Goal: Task Accomplishment & Management: Use online tool/utility

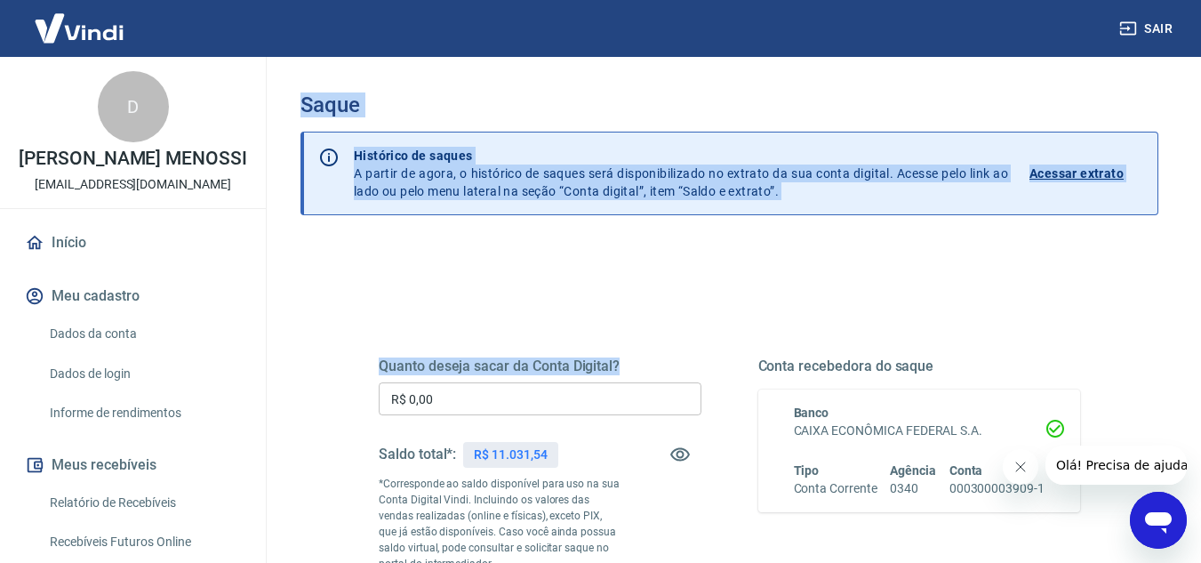
click at [241, 406] on div "Sair D [PERSON_NAME] MENOSSI [EMAIL_ADDRESS][DOMAIN_NAME] Início Meu cadastro D…" at bounding box center [600, 281] width 1201 height 563
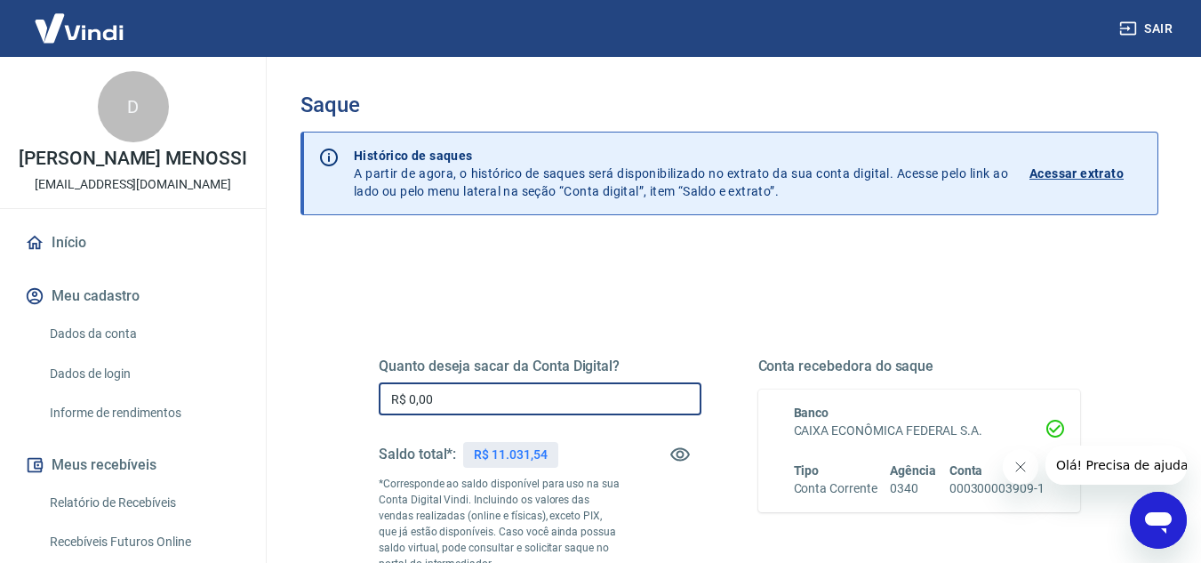
drag, startPoint x: 435, startPoint y: 401, endPoint x: 213, endPoint y: 375, distance: 223.7
click at [213, 375] on div "Sair D [PERSON_NAME] MENOSSI [EMAIL_ADDRESS][DOMAIN_NAME] Início Meu cadastro D…" at bounding box center [600, 281] width 1201 height 563
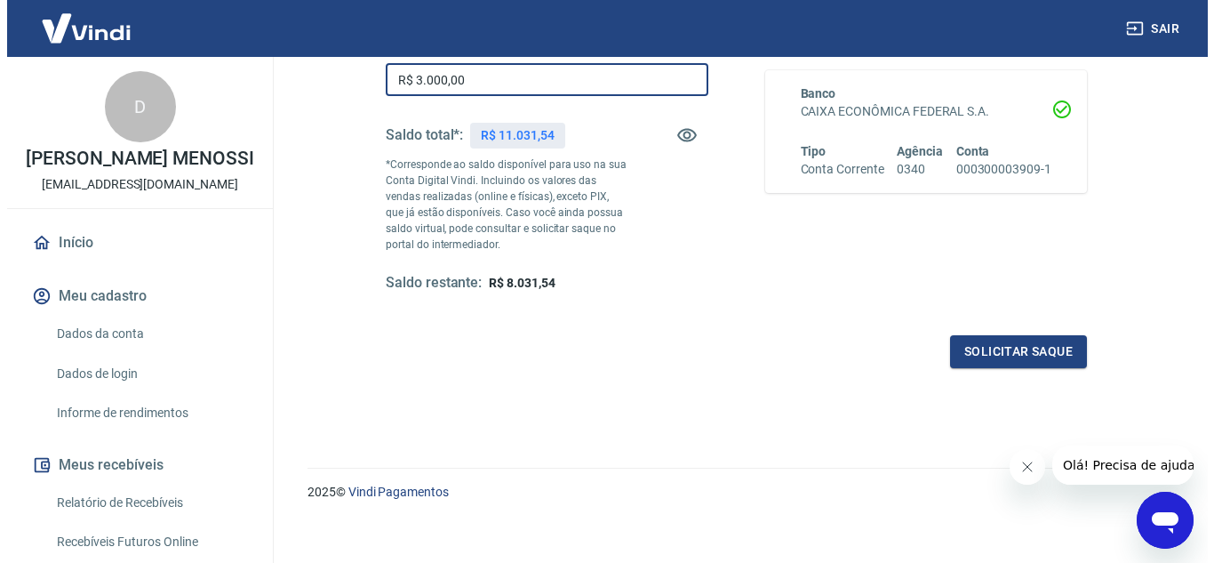
scroll to position [332, 0]
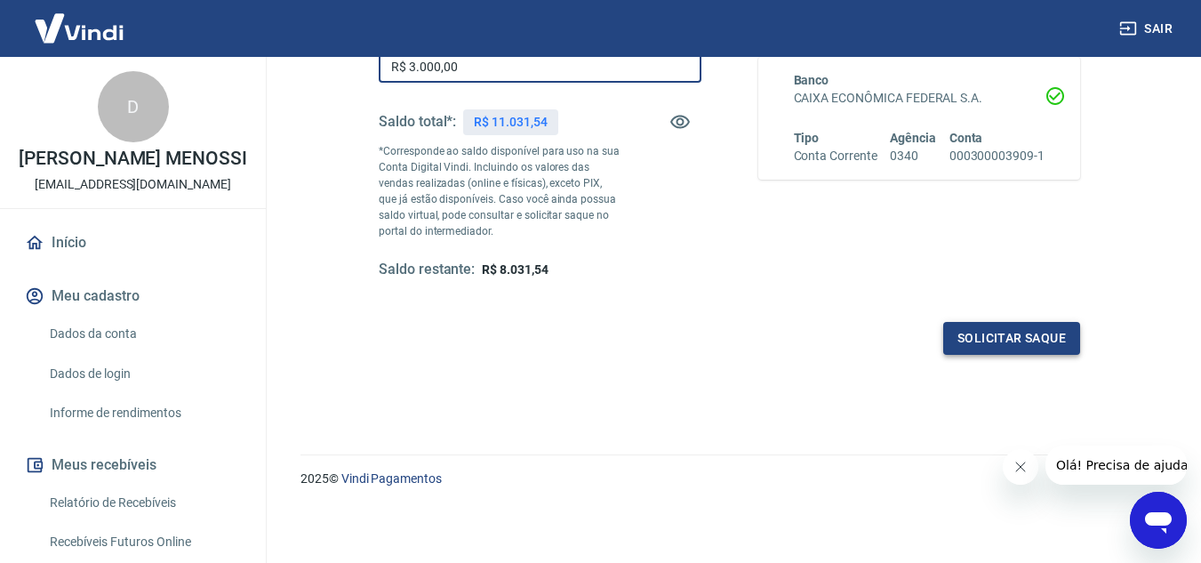
type input "R$ 3.000,00"
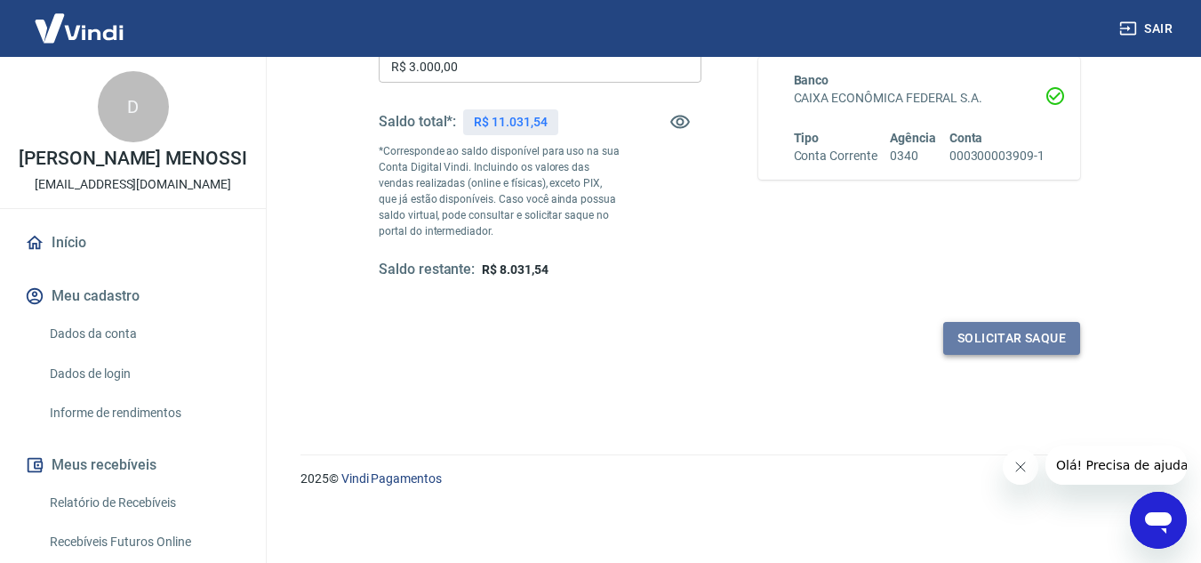
click at [1022, 339] on button "Solicitar saque" at bounding box center [1011, 338] width 137 height 33
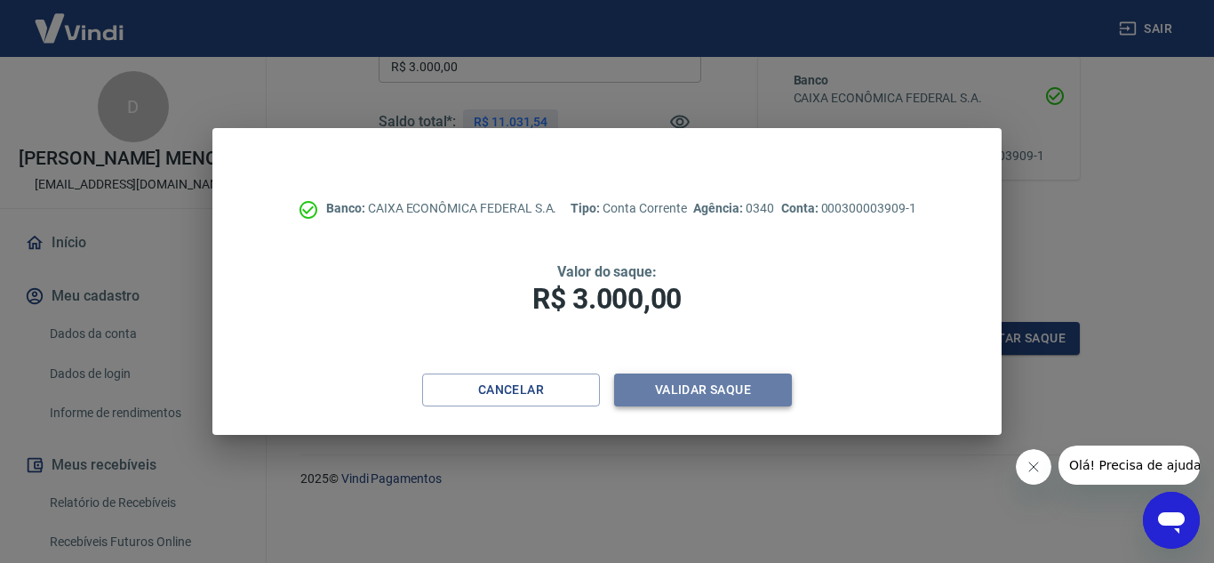
click at [741, 386] on button "Validar saque" at bounding box center [703, 389] width 178 height 33
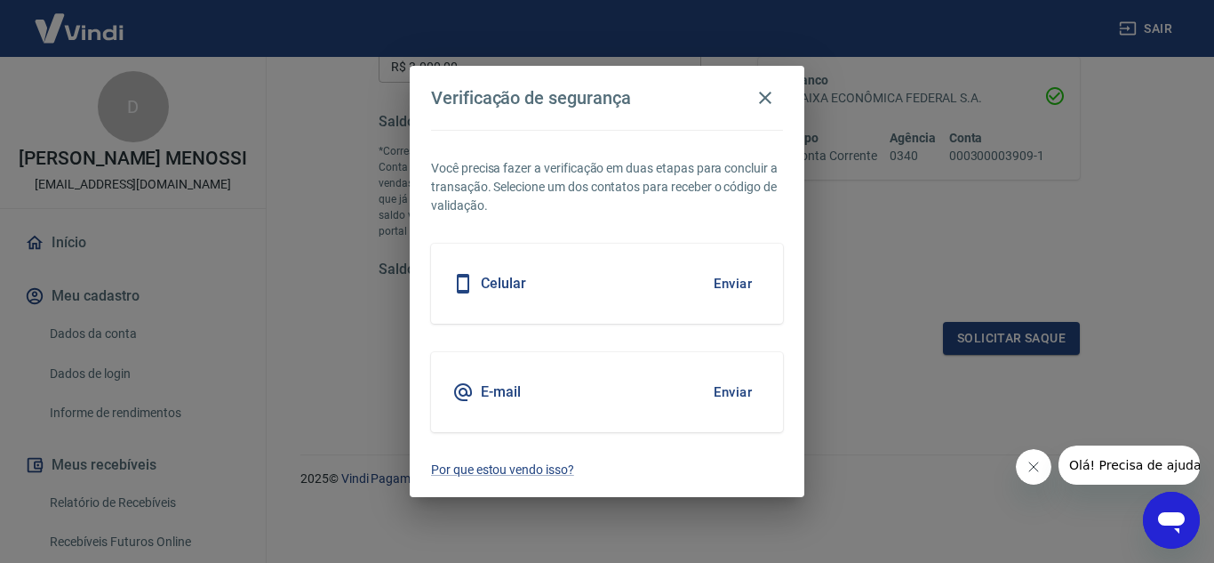
click at [742, 287] on button "Enviar" at bounding box center [733, 283] width 58 height 37
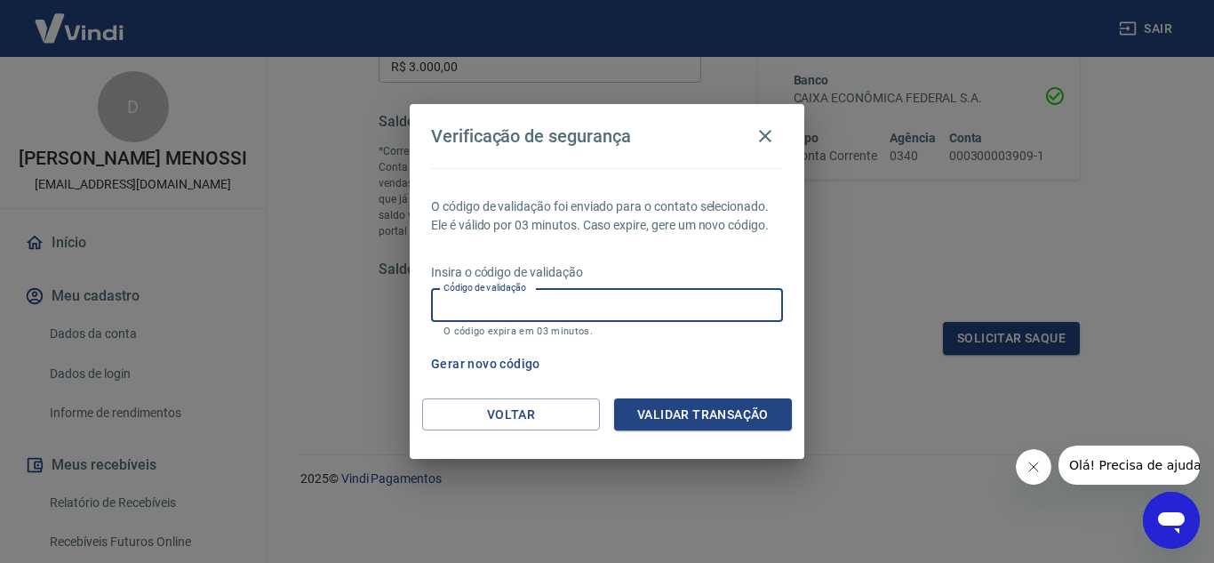
click at [563, 310] on input "Código de validação" at bounding box center [607, 305] width 352 height 33
type input "1"
type input "317173"
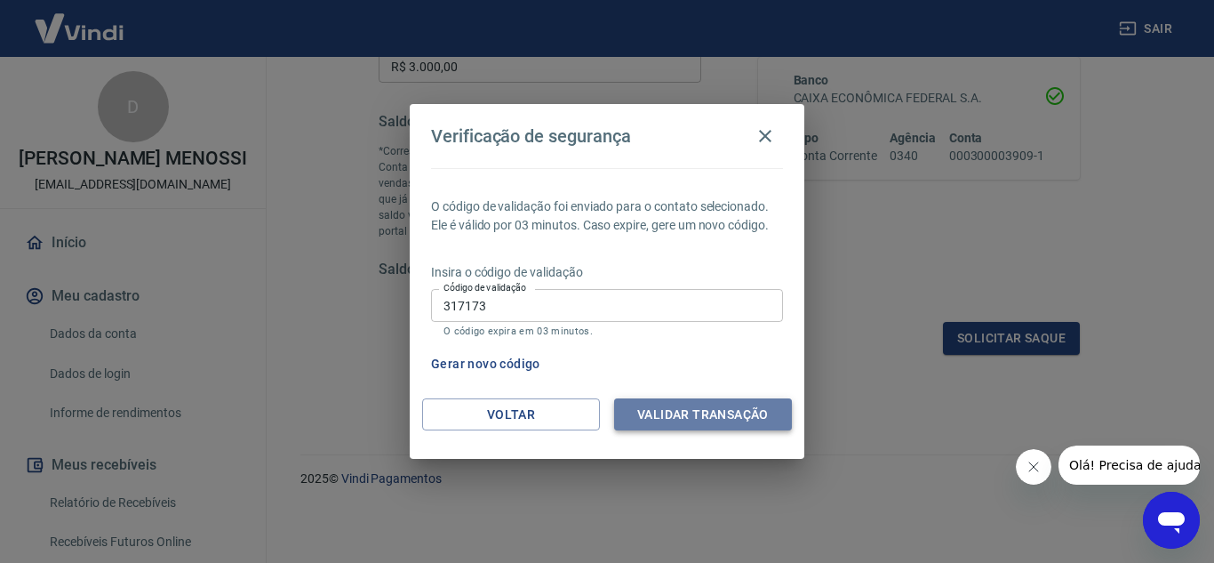
click at [691, 403] on button "Validar transação" at bounding box center [703, 414] width 178 height 33
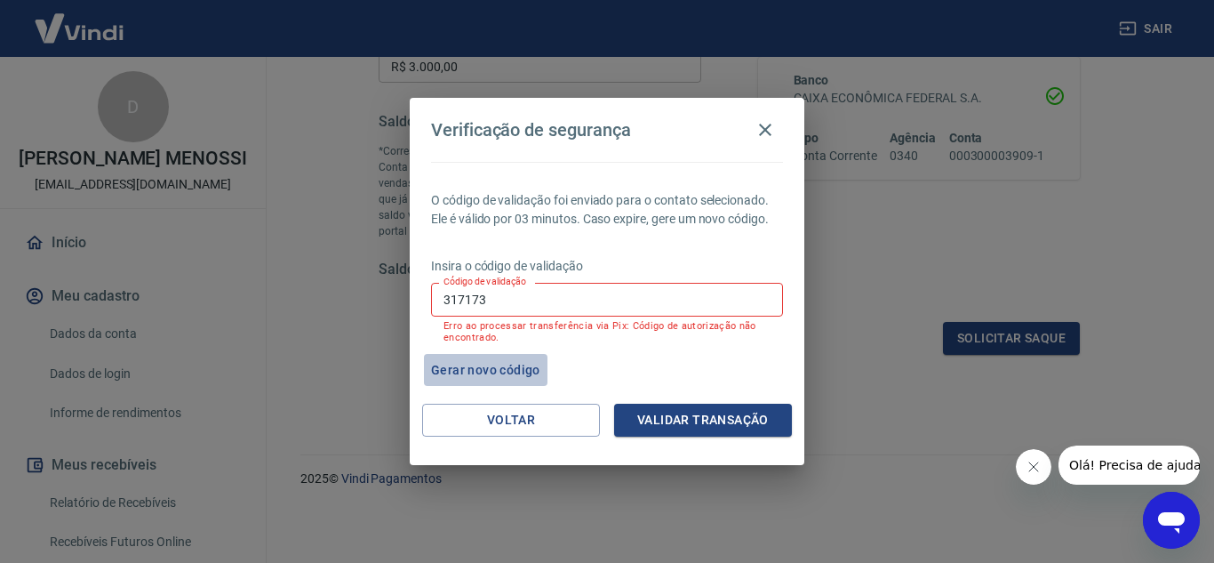
click at [505, 373] on button "Gerar novo código" at bounding box center [486, 370] width 124 height 33
click at [496, 365] on button "Gerar novo código" at bounding box center [486, 370] width 124 height 33
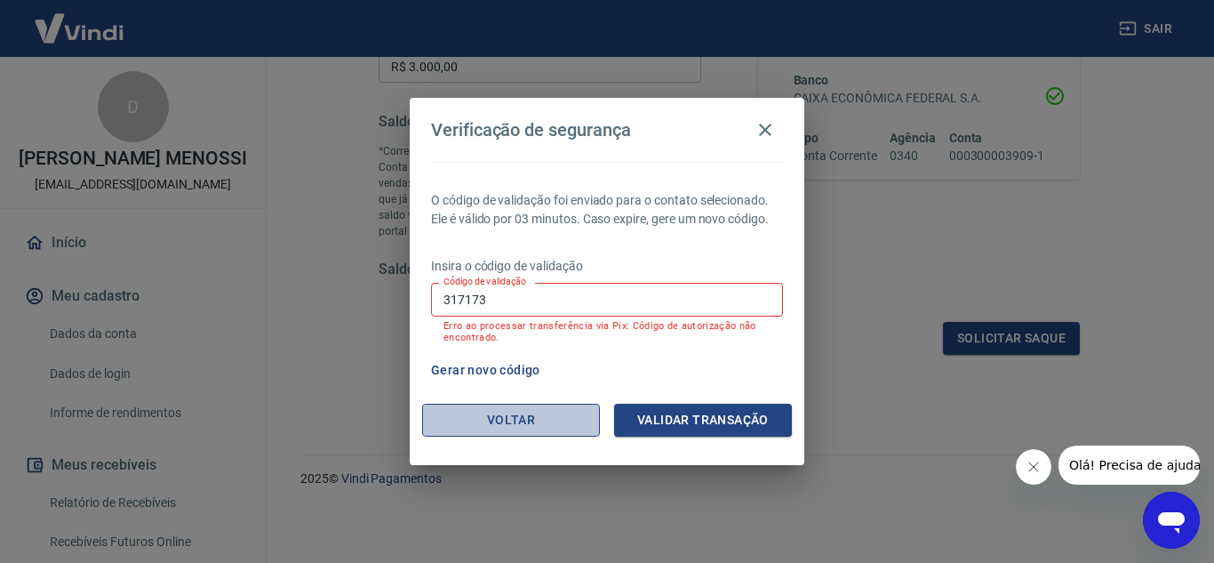
drag, startPoint x: 467, startPoint y: 414, endPoint x: 457, endPoint y: 411, distance: 11.0
click at [457, 411] on button "Voltar" at bounding box center [511, 419] width 178 height 33
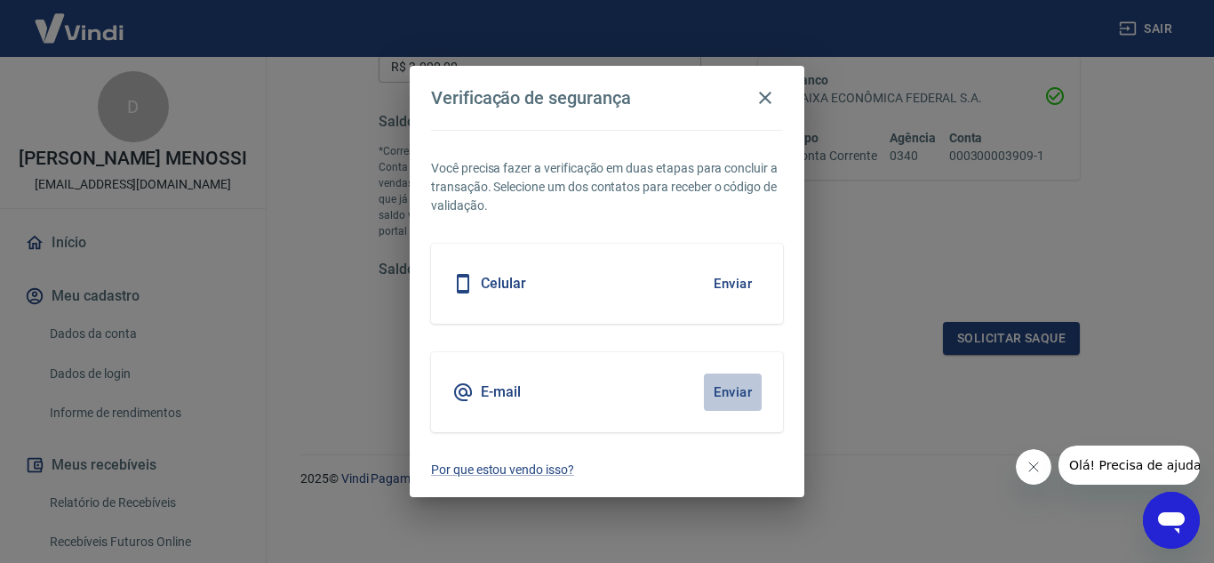
click at [740, 388] on button "Enviar" at bounding box center [733, 391] width 58 height 37
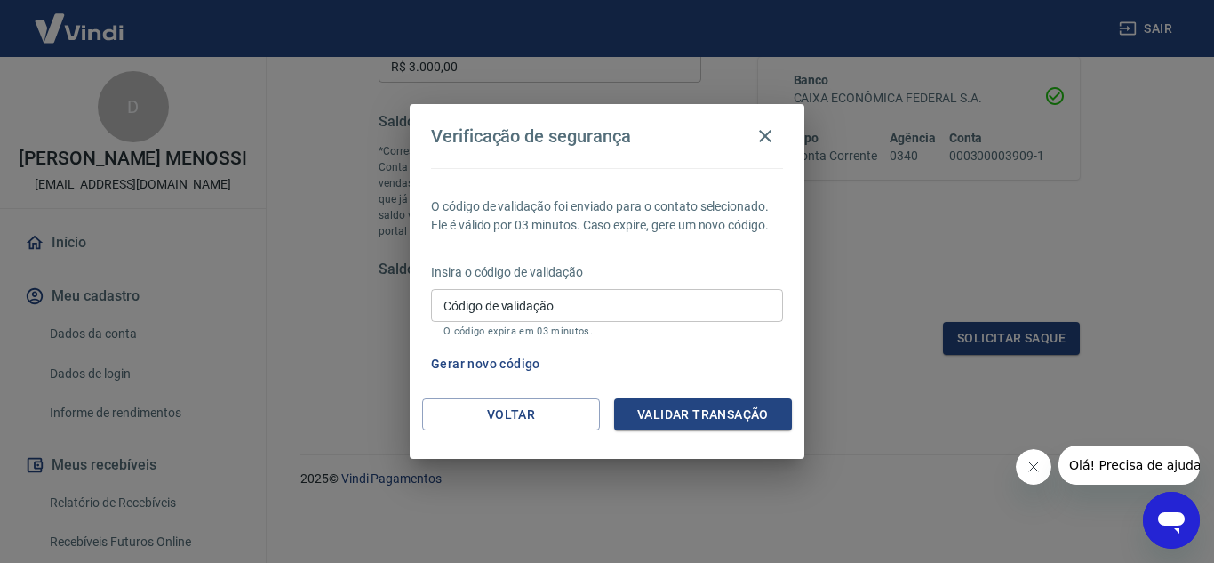
click at [1074, 279] on div "Verificação de segurança O código de validação foi enviado para o contato selec…" at bounding box center [607, 281] width 1214 height 563
